Goal: Information Seeking & Learning: Learn about a topic

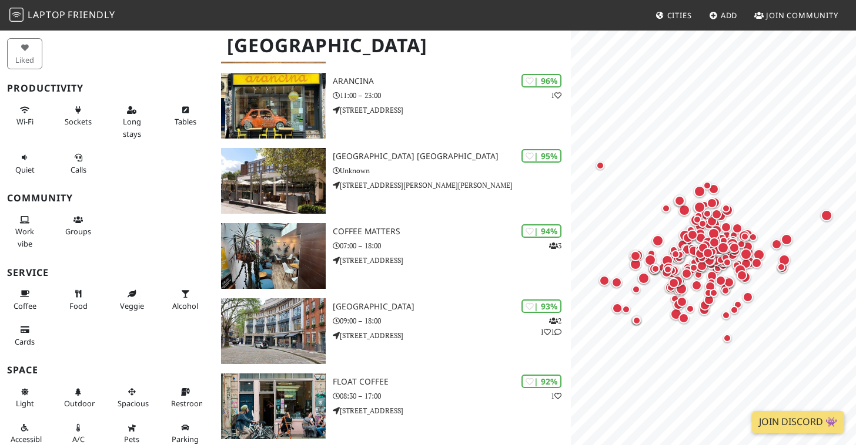
scroll to position [209, 0]
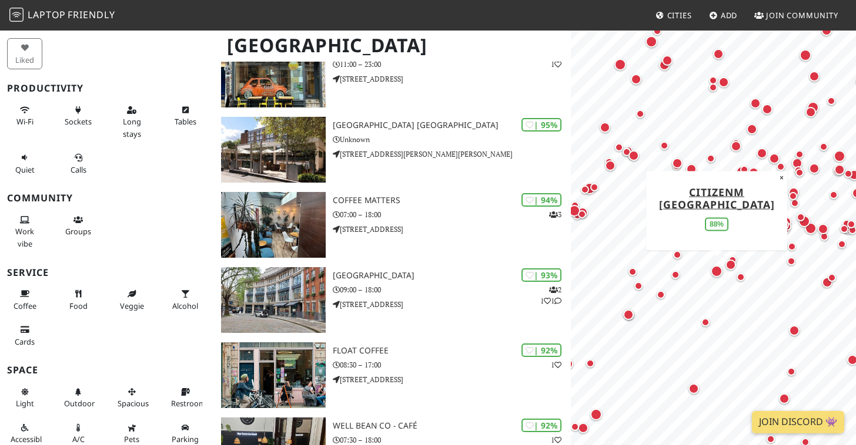
click at [713, 270] on div "Map marker" at bounding box center [716, 272] width 12 height 12
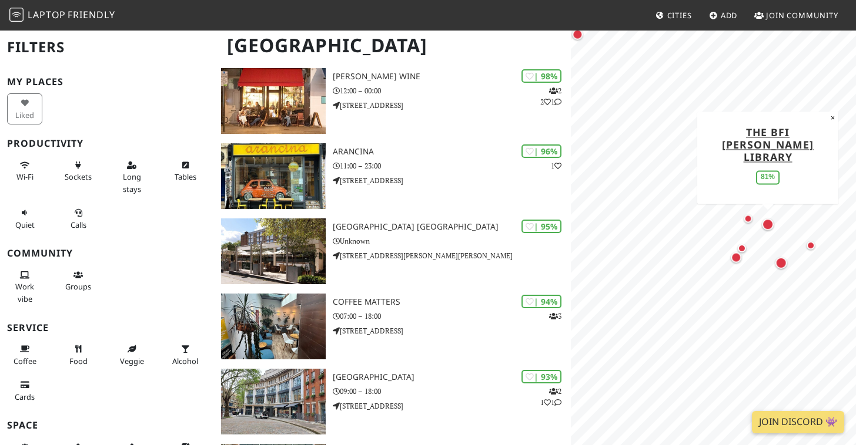
scroll to position [106, 0]
click at [767, 222] on div "Map marker" at bounding box center [768, 225] width 12 height 12
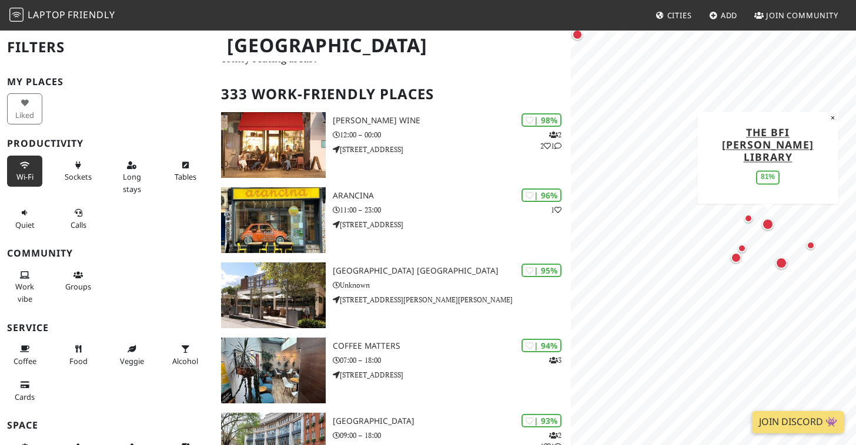
click at [27, 172] on span "Wi-Fi" at bounding box center [24, 177] width 17 height 11
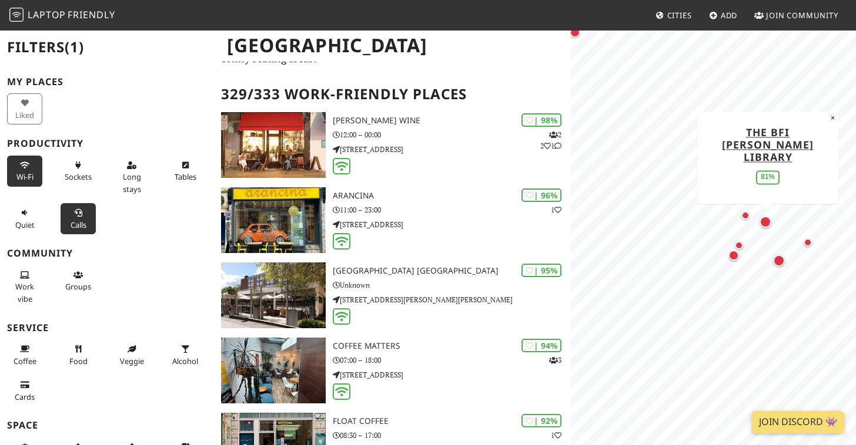
scroll to position [37, 0]
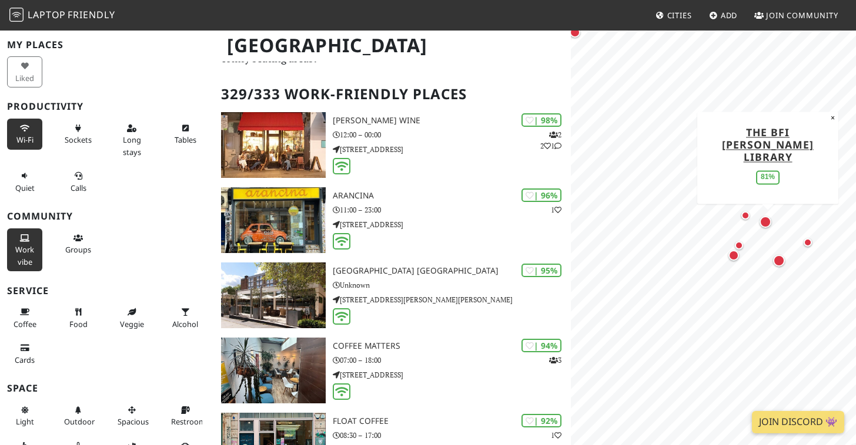
click at [34, 242] on button "Work vibe" at bounding box center [24, 250] width 35 height 43
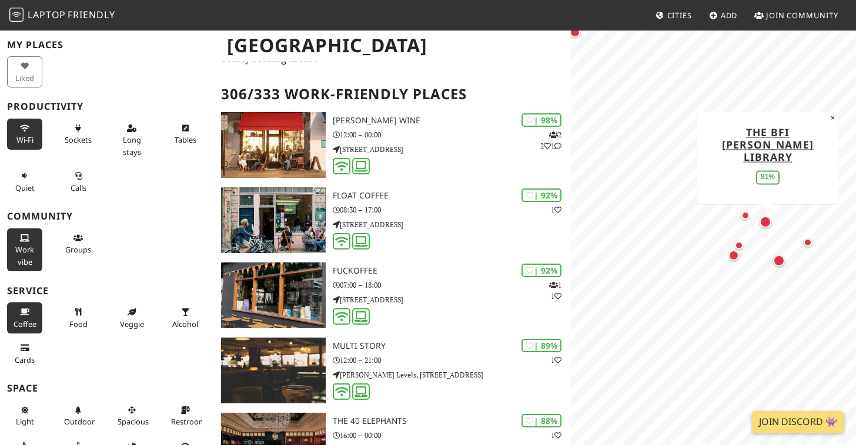
click at [22, 323] on span "Coffee" at bounding box center [25, 324] width 23 height 11
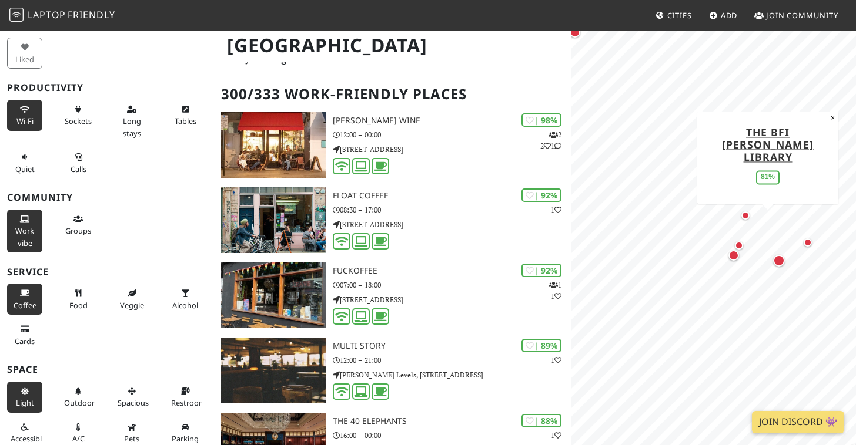
scroll to position [55, 0]
click at [29, 391] on icon at bounding box center [24, 393] width 9 height 8
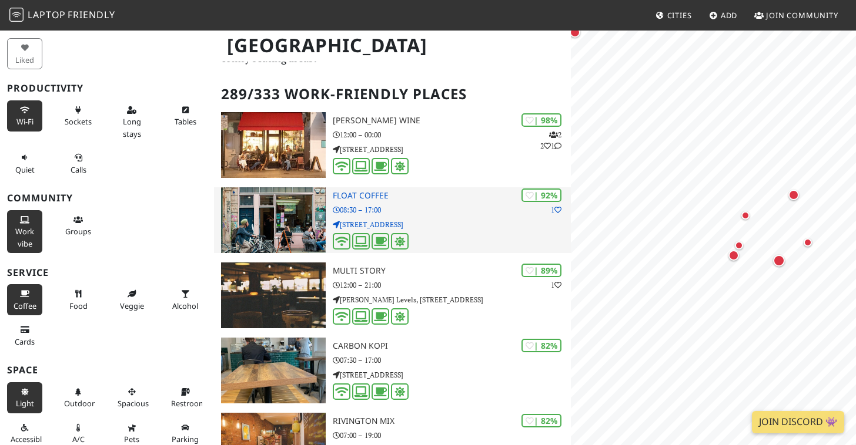
scroll to position [0, 0]
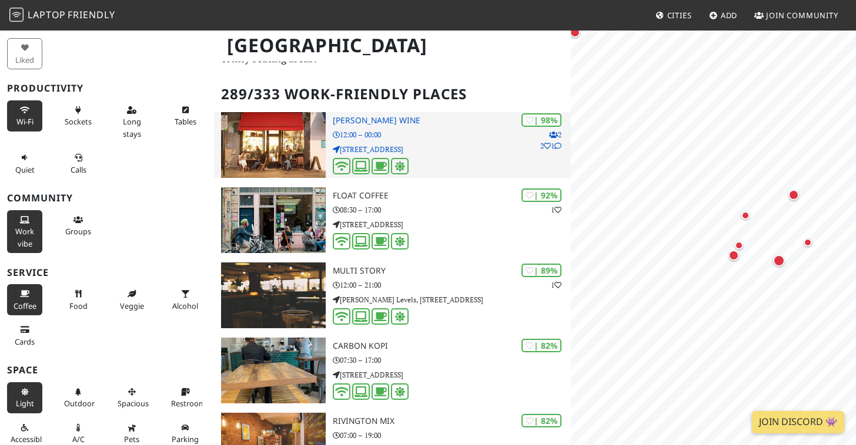
click at [279, 135] on img at bounding box center [273, 145] width 105 height 66
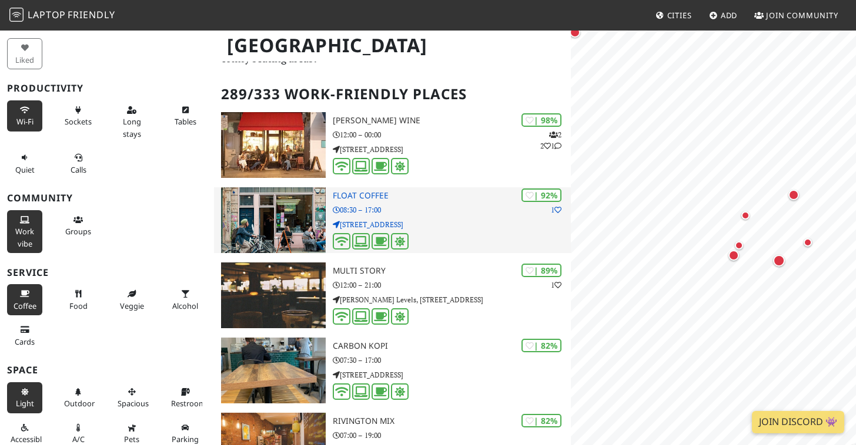
click at [281, 213] on img at bounding box center [273, 220] width 105 height 66
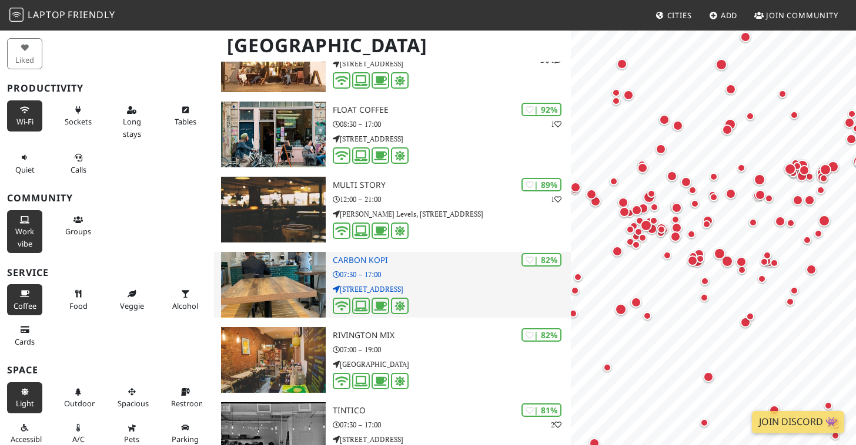
scroll to position [150, 0]
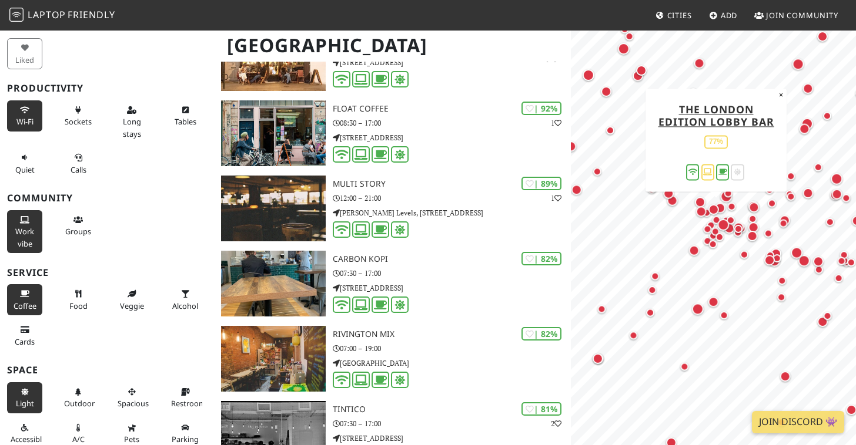
drag, startPoint x: 640, startPoint y: 219, endPoint x: 717, endPoint y: 218, distance: 77.0
click at [717, 218] on div "Map marker" at bounding box center [714, 211] width 15 height 15
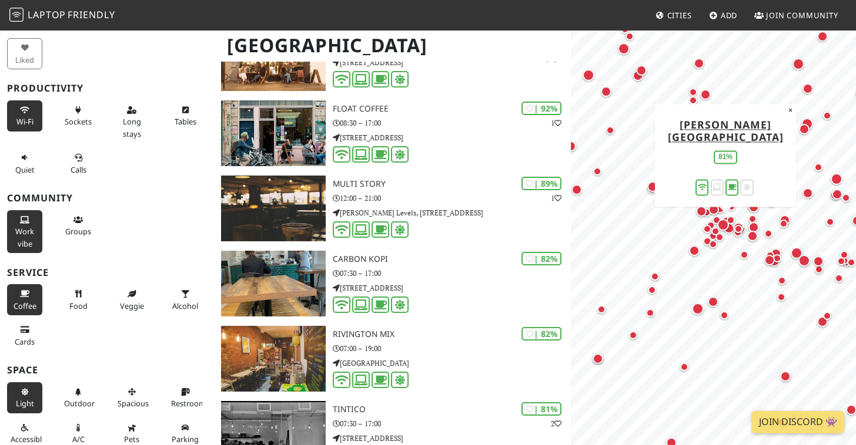
click at [723, 227] on div "Map marker" at bounding box center [723, 225] width 12 height 12
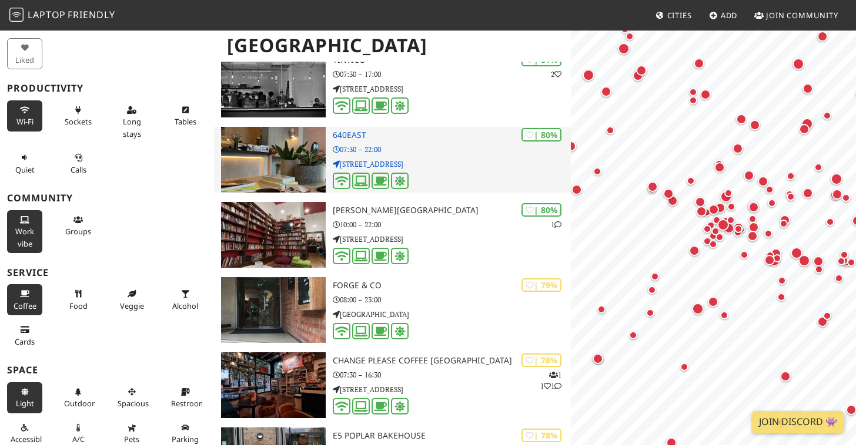
scroll to position [508, 0]
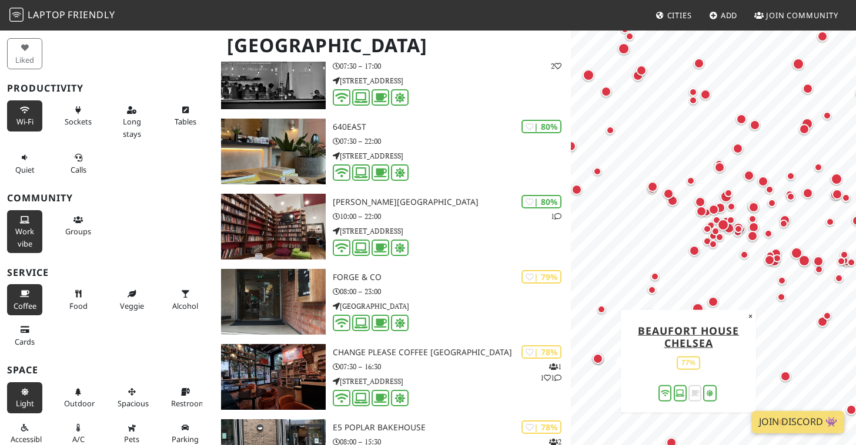
click at [600, 359] on div "Map marker" at bounding box center [597, 359] width 11 height 11
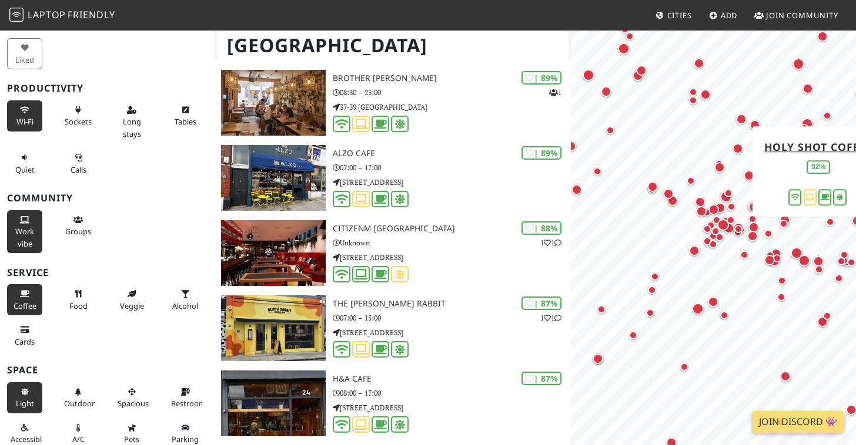
scroll to position [1698, 0]
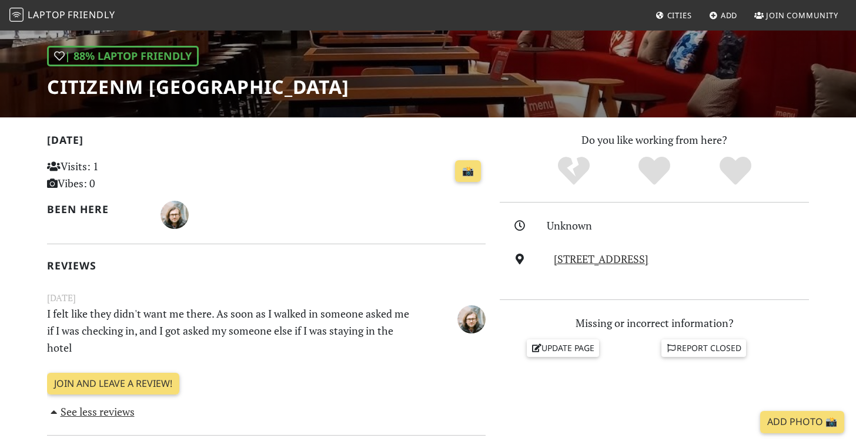
scroll to position [157, 0]
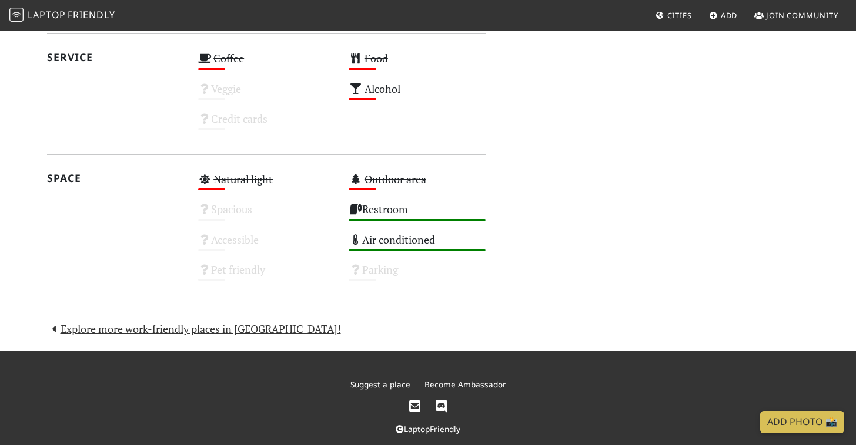
scroll to position [620, 0]
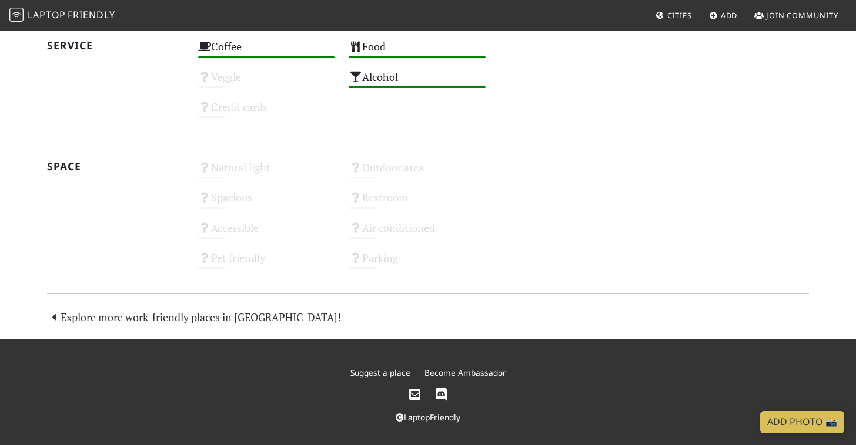
scroll to position [629, 0]
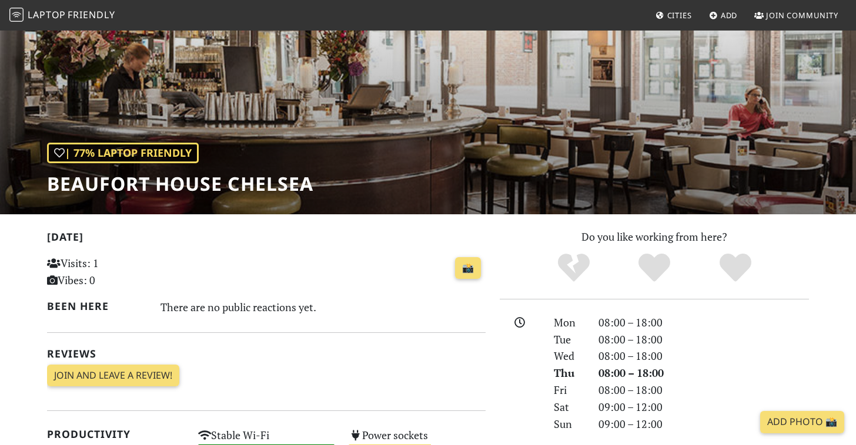
scroll to position [61, 0]
